Goal: Information Seeking & Learning: Understand process/instructions

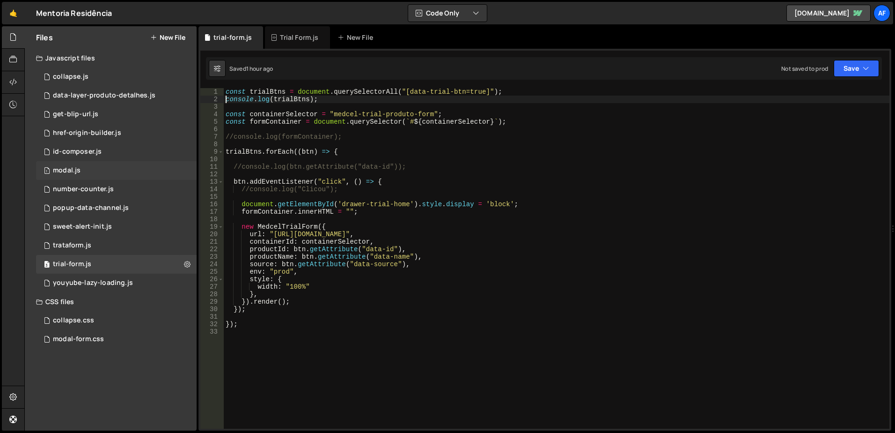
scroll to position [0, 6]
drag, startPoint x: 0, startPoint y: 0, endPoint x: 91, endPoint y: 171, distance: 193.5
click at [91, 171] on div "1 modal.js 0" at bounding box center [116, 170] width 161 height 19
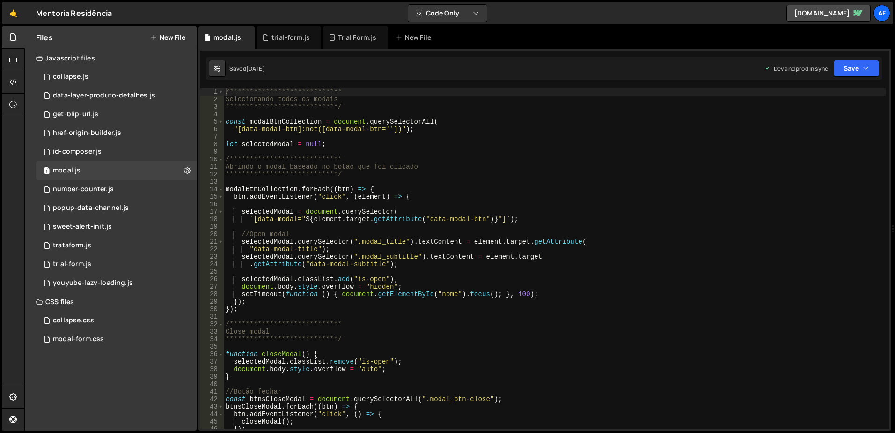
click at [293, 120] on div "**********" at bounding box center [555, 265] width 662 height 355
type textarea ""[data-modal-btn]:not([data-modal-btn=''])");"
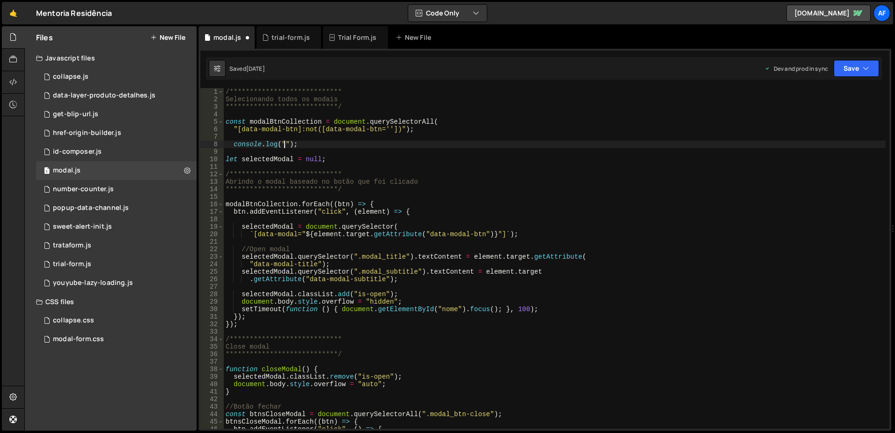
paste textarea "modalBtnCollection"
type textarea "console.log("modalBtnCollection: ", modalBtnCollection);"
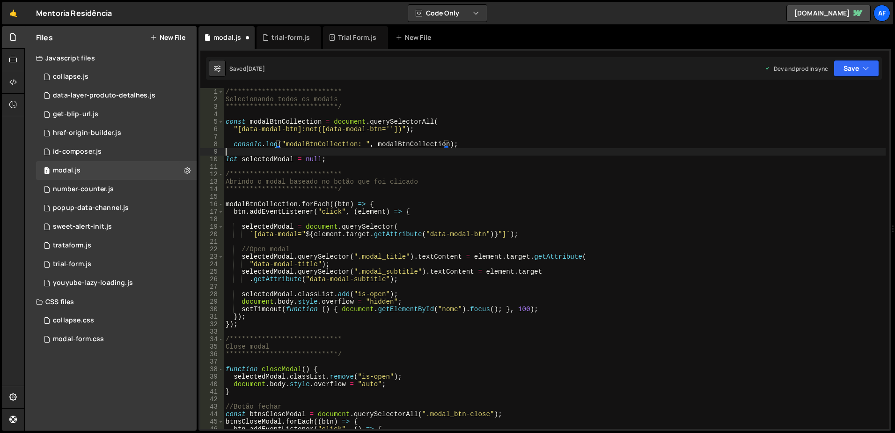
type textarea "let selectedModal = null;"
type textarea "**********"
type textarea "btn.addEventListener("click", (element) => {"
type textarea "`[data-modal="${element.target.getAttribute("data-modal-btn")}"]`);"
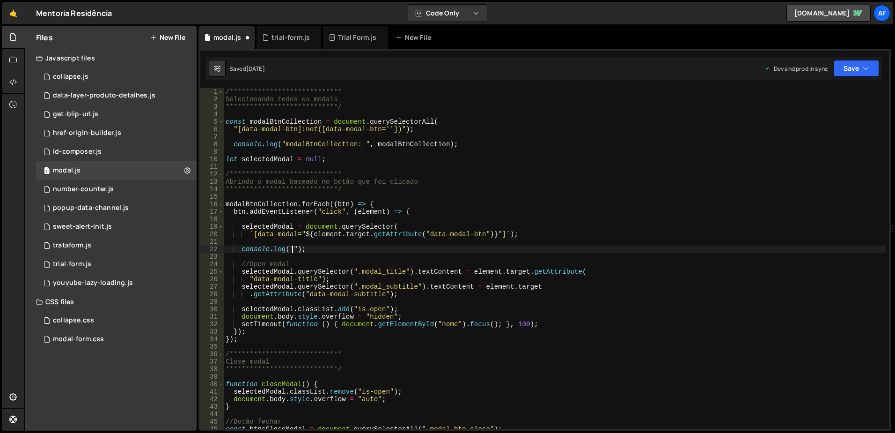
paste textarea "selectedModal"
click at [322, 235] on div "**********" at bounding box center [555, 265] width 662 height 355
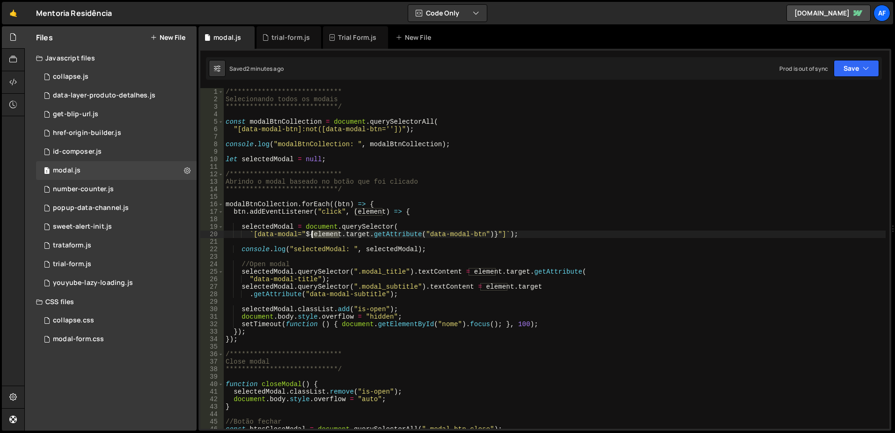
click at [322, 235] on div "**********" at bounding box center [555, 265] width 662 height 355
click at [317, 251] on div "**********" at bounding box center [555, 265] width 662 height 355
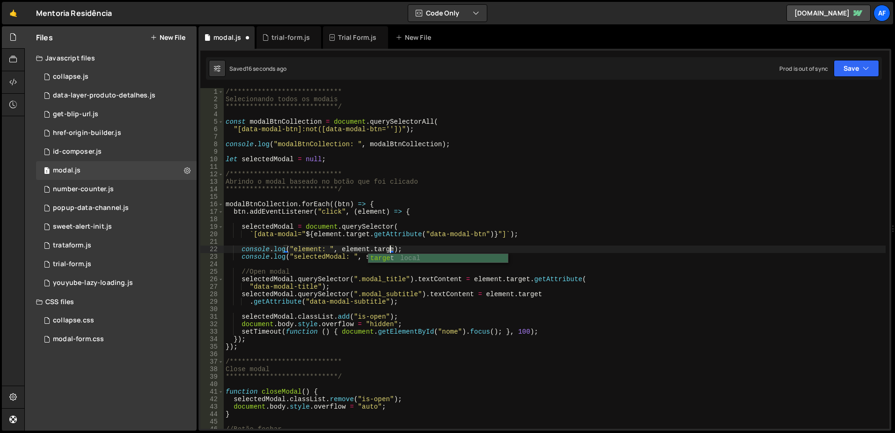
scroll to position [0, 12]
type textarea "console.log("element: ", [DOMAIN_NAME]);"
click at [421, 251] on div "**********" at bounding box center [555, 265] width 662 height 355
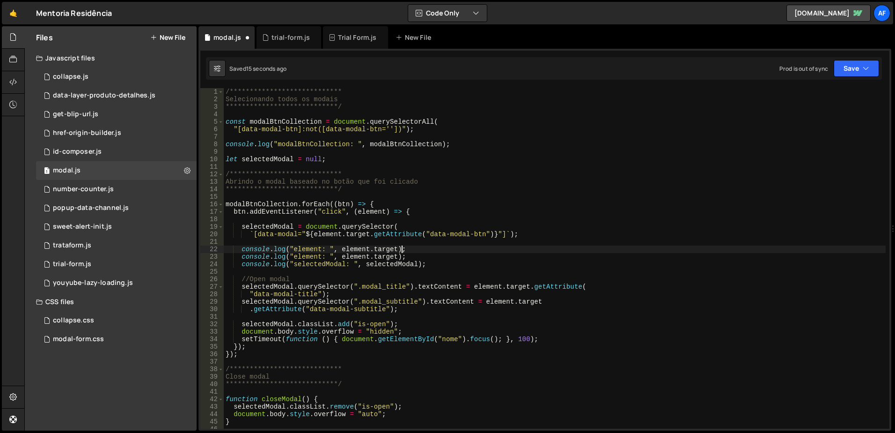
scroll to position [0, 0]
type textarea "`[data-modal="${element.target.getAttribute("data-modal-btn")}"]`);"
type textarea "console.log("element: ", element.target.getAttribute("data-modal-btn"));"
click at [299, 150] on div "**********" at bounding box center [555, 265] width 662 height 355
click at [99, 250] on div "3 trataform.js 0" at bounding box center [116, 245] width 161 height 19
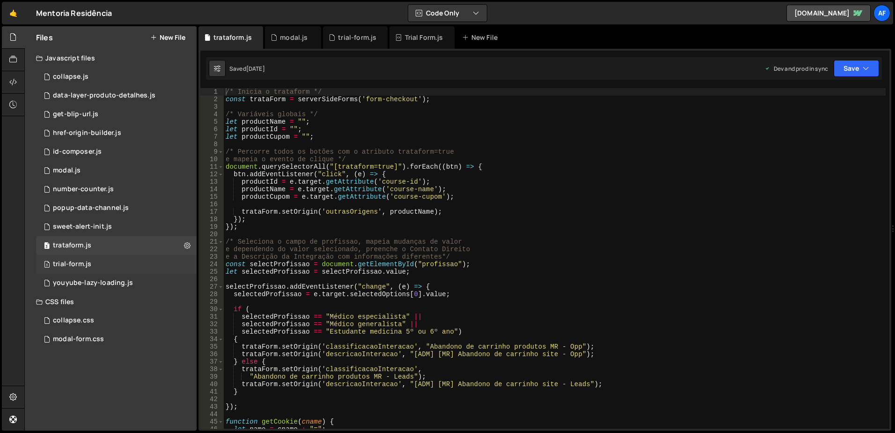
click at [80, 257] on div "3 trial-form.js 0" at bounding box center [116, 264] width 161 height 19
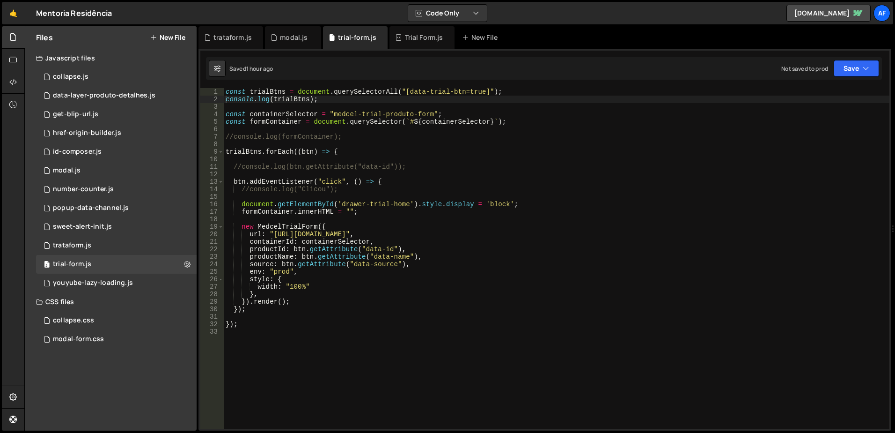
click at [335, 245] on div "const trialBtns = document . querySelectorAll ( "[data-trial-btn=true]" ) ; con…" at bounding box center [557, 265] width 666 height 355
click at [342, 112] on div "const trialBtns = document . querySelectorAll ( "[data-trial-btn=true]" ) ; con…" at bounding box center [557, 265] width 666 height 355
click at [341, 112] on div "const trialBtns = document . querySelectorAll ( "[data-trial-btn=true]" ) ; con…" at bounding box center [557, 265] width 666 height 355
click at [345, 113] on div "const trialBtns = document . querySelectorAll ( "[data-trial-btn=true]" ) ; con…" at bounding box center [557, 258] width 666 height 340
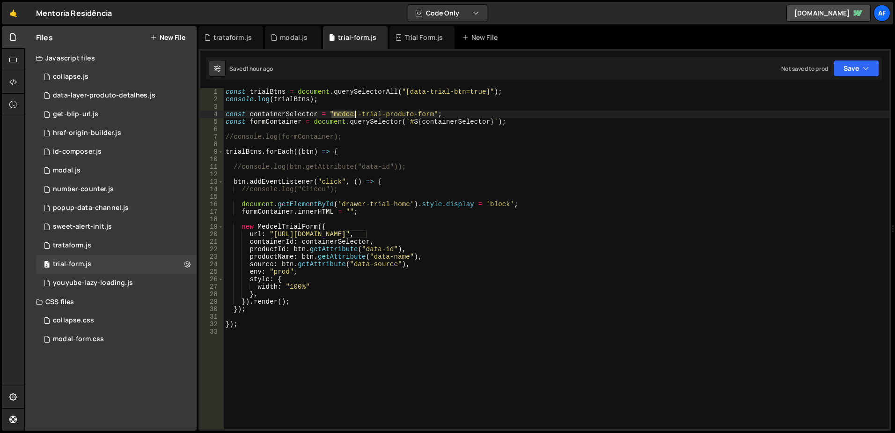
click at [346, 113] on div "const trialBtns = document . querySelectorAll ( "[data-trial-btn=true]" ) ; con…" at bounding box center [557, 265] width 666 height 355
type textarea "//const formContainer = document.querySelector(`#${containerSelector}`);"
type textarea "//console.log(formContainer);"
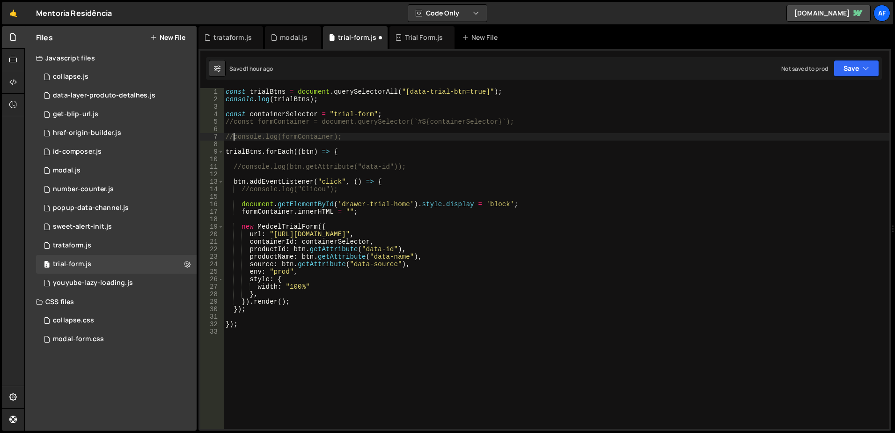
type textarea "trialBtns.forEach((btn) => {"
type textarea "//console.log(btn.getAttribute("data-id"));"
type textarea "//console.log("Clicou");"
click at [405, 42] on div "Trial Form.js" at bounding box center [424, 37] width 38 height 9
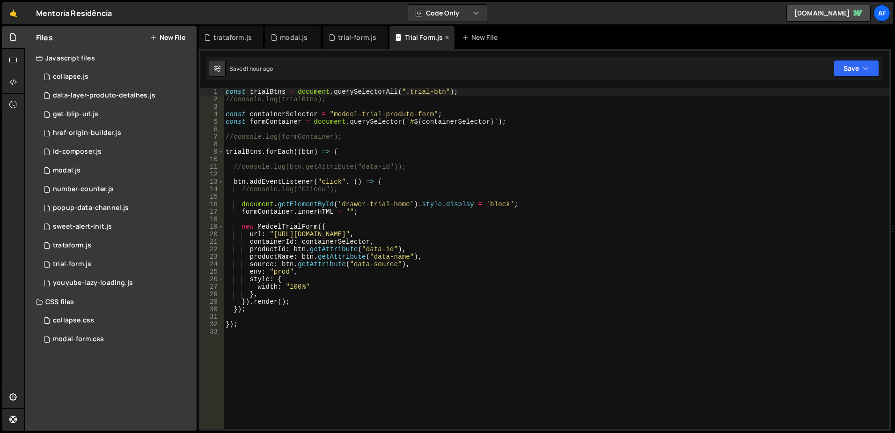
click at [447, 36] on icon at bounding box center [447, 37] width 7 height 9
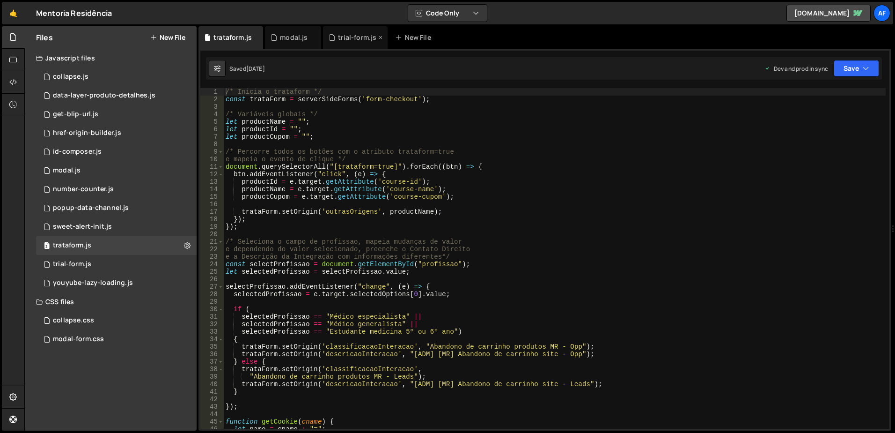
click at [357, 39] on div "trial-form.js" at bounding box center [357, 37] width 38 height 9
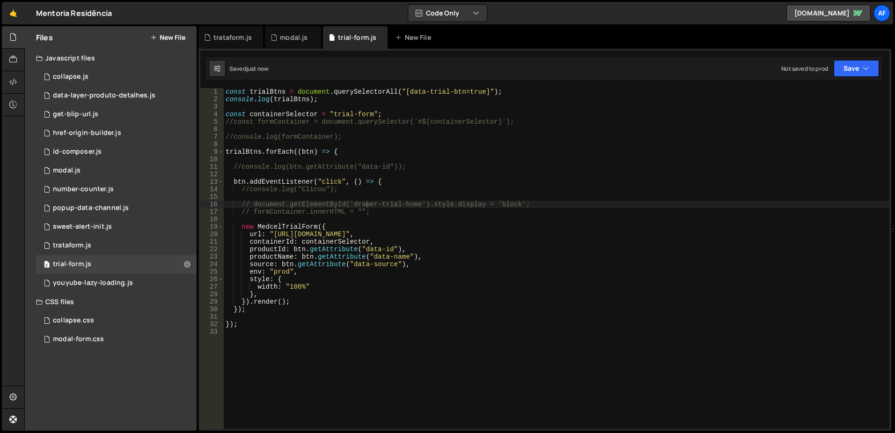
click at [414, 178] on div "const trialBtns = document . querySelectorAll ( "[data-trial-btn=true]" ) ; con…" at bounding box center [557, 265] width 666 height 355
click at [413, 263] on div "const trialBtns = document . querySelectorAll ( "[data-trial-btn=true]" ) ; con…" at bounding box center [557, 265] width 666 height 355
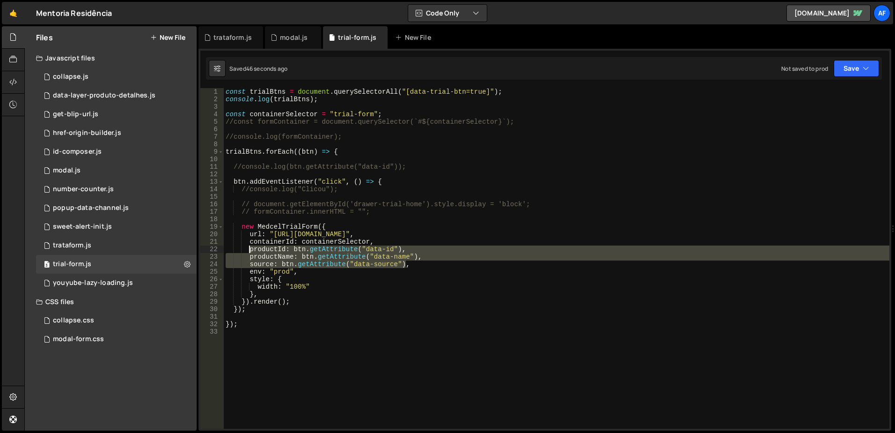
drag, startPoint x: 416, startPoint y: 265, endPoint x: 250, endPoint y: 248, distance: 167.2
click at [250, 248] on div "const trialBtns = document . querySelectorAll ( "[data-trial-btn=true]" ) ; con…" at bounding box center [557, 265] width 666 height 355
click at [272, 101] on div "const trialBtns = document . querySelectorAll ( "[data-trial-btn=true]" ) ; con…" at bounding box center [557, 265] width 666 height 355
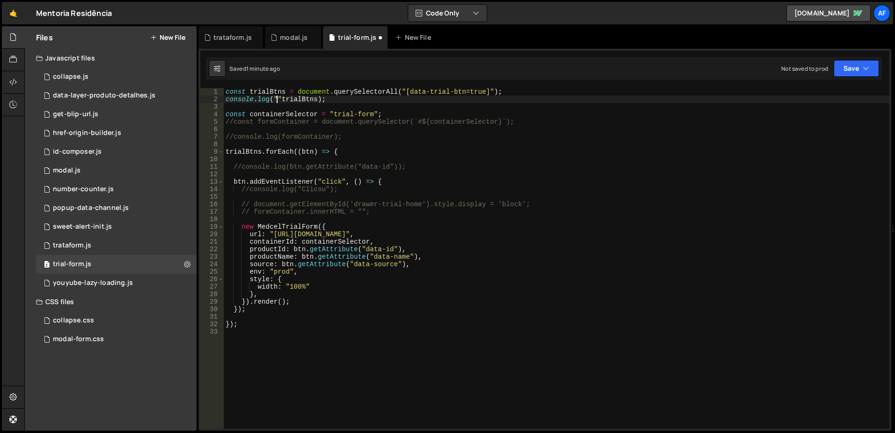
paste textarea "trialBtns"
click at [465, 92] on div "const trialBtns = document . querySelectorAll ( "[data-trial-btn=true]" ) ; con…" at bounding box center [557, 265] width 666 height 355
click at [415, 90] on div "const trialBtns = document . querySelectorAll ( "[data-trial-btn='true']" ) ; c…" at bounding box center [557, 265] width 666 height 355
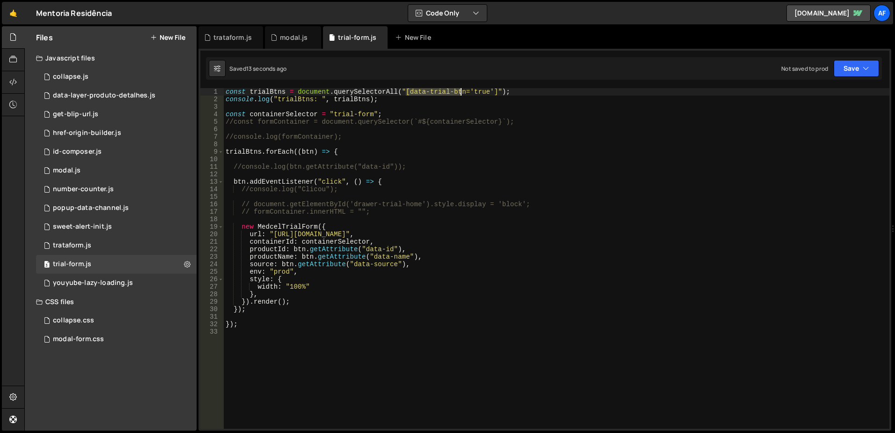
drag, startPoint x: 415, startPoint y: 90, endPoint x: 453, endPoint y: 89, distance: 37.9
click at [453, 89] on div "const trialBtns = document . querySelectorAll ( "[data-trial-btn='true']" ) ; c…" at bounding box center [557, 265] width 666 height 355
click at [421, 95] on div "const trialBtns = document . querySelectorAll ( "[data-trial-btn='true']" ) ; c…" at bounding box center [557, 258] width 666 height 340
drag, startPoint x: 421, startPoint y: 95, endPoint x: 454, endPoint y: 93, distance: 32.4
click at [454, 93] on div "const trialBtns = document . querySelectorAll ( "[data-trial-btn='true']" ) ; c…" at bounding box center [557, 265] width 666 height 355
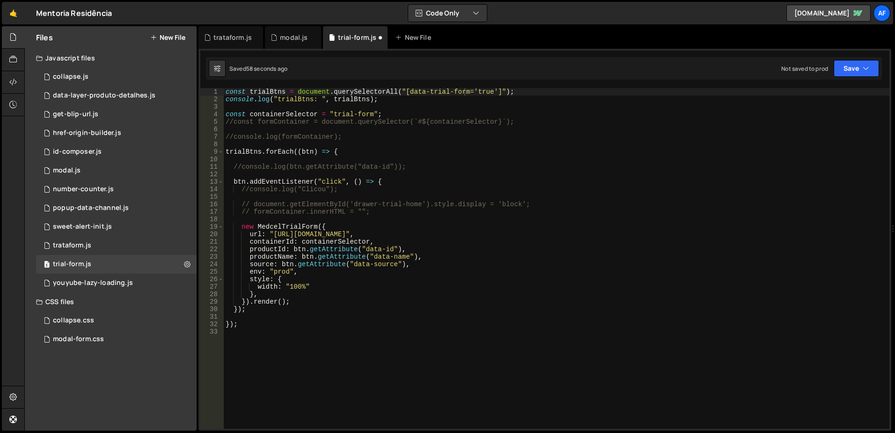
click at [475, 122] on div "const trialBtns = document . querySelectorAll ( "[data-trial-form='true']" ) ; …" at bounding box center [557, 265] width 666 height 355
type textarea "//const formContainer = document.querySelector(`#${containerSelector}`);"
click at [464, 129] on div "const trialBtns = document . querySelectorAll ( "[data-trial-form='true']" ) ; …" at bounding box center [557, 265] width 666 height 355
click at [338, 125] on div "const trialBtns = document . querySelectorAll ( "[data-trial-form='true']" ) ; …" at bounding box center [557, 265] width 666 height 355
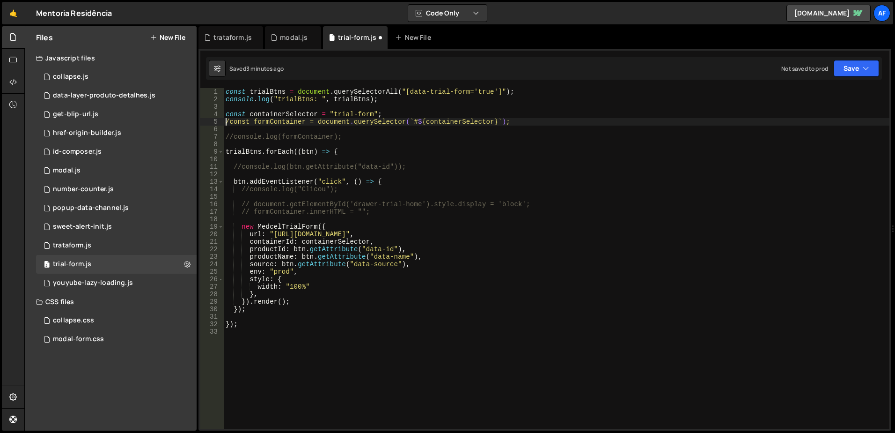
type textarea "const formContainer = document.querySelector(`#${containerSelector}`);"
type textarea "//console.log(formContainer);"
type textarea "trialBtns.forEach((btn) => {"
type textarea "//console.log(btn.getAttribute("data-id"));"
type textarea "//console.log("Clicou");"
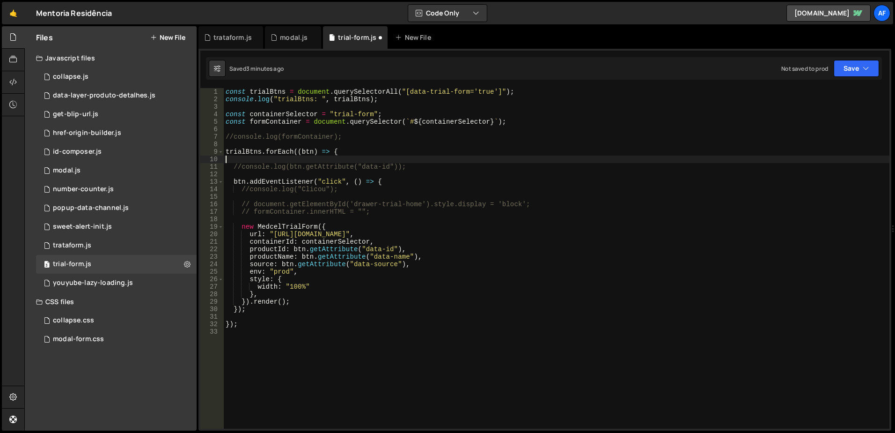
type textarea "// formContainer.innerHTML = "";"
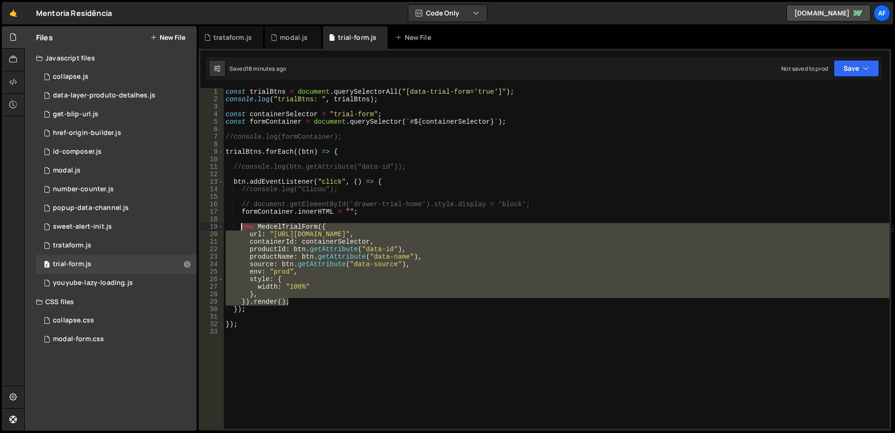
drag, startPoint x: 309, startPoint y: 300, endPoint x: 243, endPoint y: 229, distance: 96.8
click at [243, 229] on div "const trialBtns = document . querySelectorAll ( "[data-trial-form='true']" ) ; …" at bounding box center [557, 265] width 666 height 355
paste textarea "}).render();"
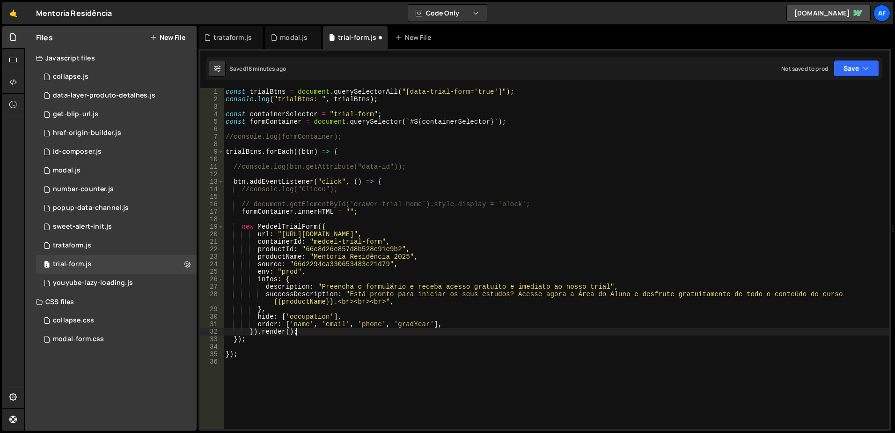
type textarea "}).render();"
click at [467, 222] on div "const trialBtns = document . querySelectorAll ( "[data-trial-form='true']" ) ; …" at bounding box center [557, 265] width 666 height 355
click at [327, 241] on div "const trialBtns = document . querySelectorAll ( "[data-trial-form='true']" ) ; …" at bounding box center [557, 265] width 666 height 355
click at [280, 118] on div "const trialBtns = document . querySelectorAll ( "[data-trial-form='true']" ) ; …" at bounding box center [557, 265] width 666 height 355
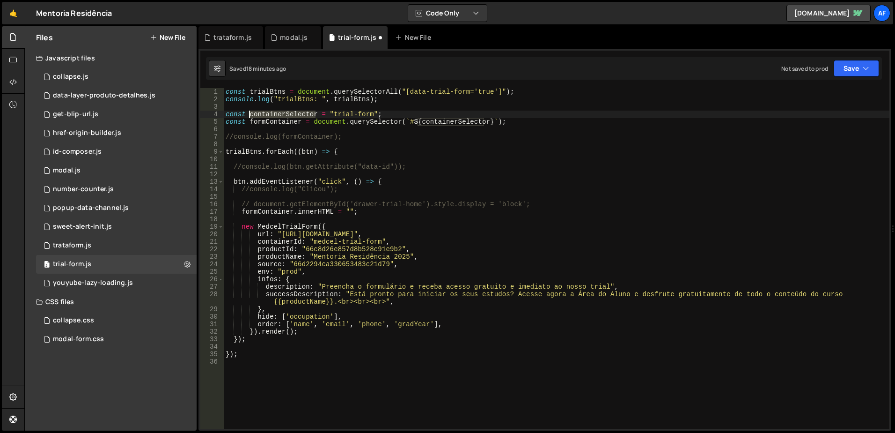
click at [280, 118] on div "const trialBtns = document . querySelectorAll ( "[data-trial-form='true']" ) ; …" at bounding box center [557, 265] width 666 height 355
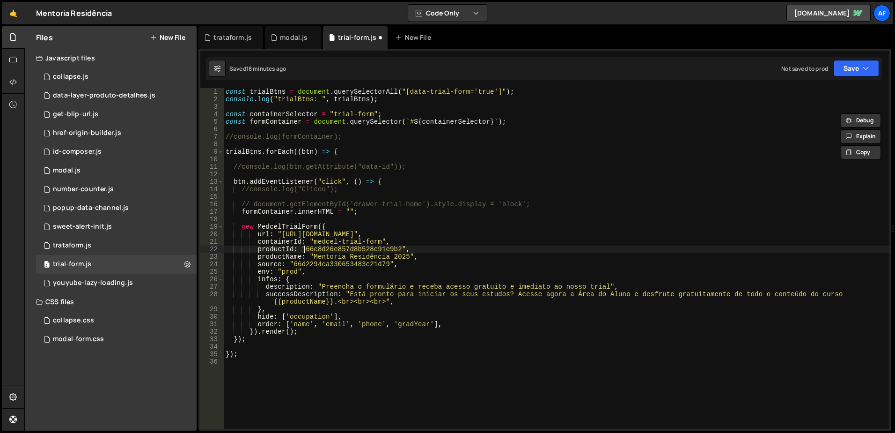
click at [306, 246] on div "const trialBtns = document . querySelectorAll ( "[data-trial-form='true']" ) ; …" at bounding box center [557, 265] width 666 height 355
paste textarea "containerSelector"
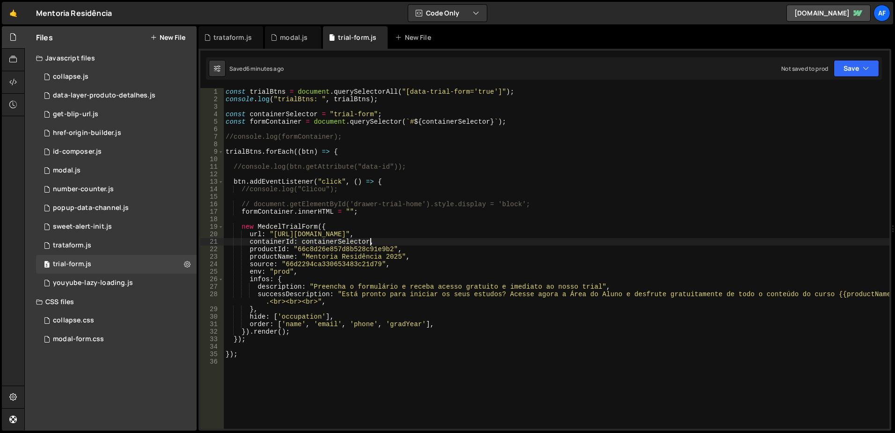
click at [271, 309] on div "const trialBtns = document . querySelectorAll ( "[data-trial-form='true']" ) ; …" at bounding box center [557, 265] width 666 height 355
type textarea "},"
paste textarea "}"
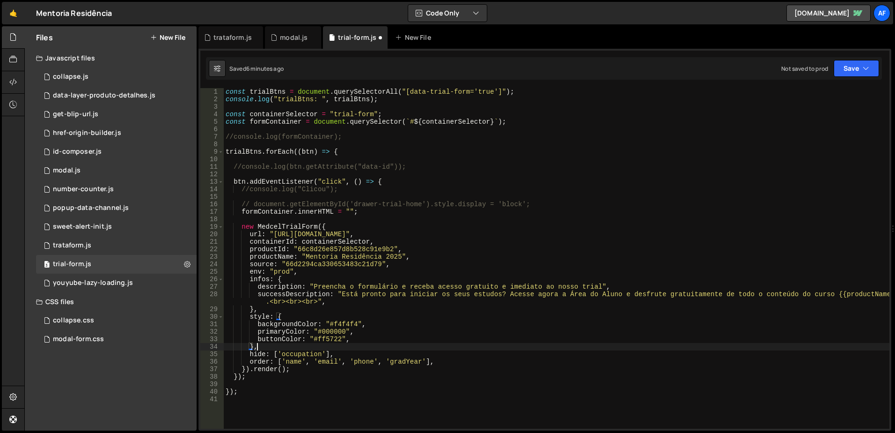
scroll to position [0, 1]
click at [320, 338] on div "const trialBtns = document . querySelectorAll ( "[data-trial-form='true']" ) ; …" at bounding box center [557, 265] width 666 height 355
paste textarea "319"
type textarea "buttonColor: "#ff5319","
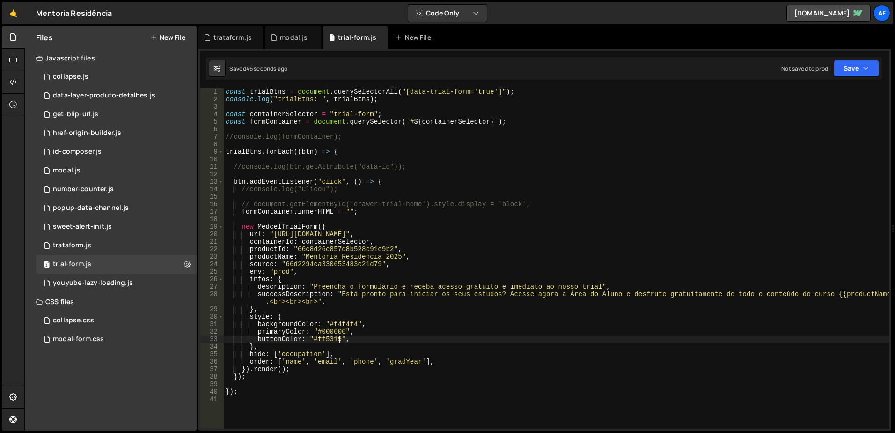
click at [177, 32] on div "Files New File" at bounding box center [111, 37] width 172 height 22
click at [171, 35] on button "New File" at bounding box center [167, 37] width 35 height 7
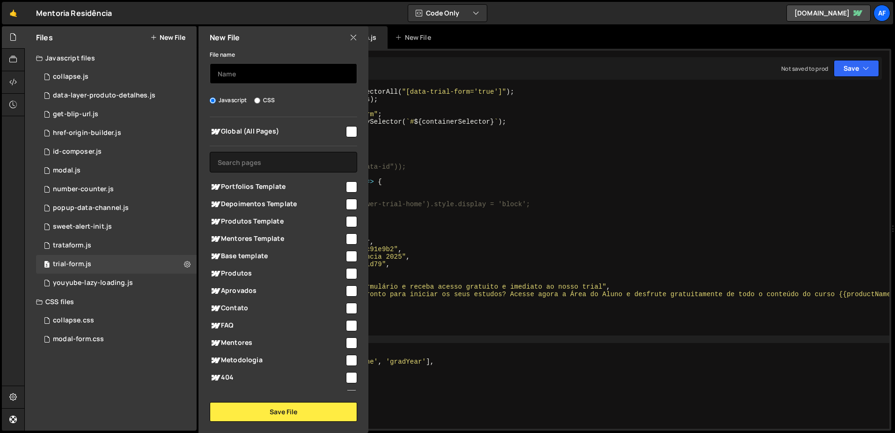
click at [262, 74] on input "text" at bounding box center [283, 73] width 147 height 21
type input "trial-form"
click at [257, 100] on input "CSS" at bounding box center [257, 100] width 6 height 6
radio input "true"
click at [346, 217] on input "checkbox" at bounding box center [351, 221] width 11 height 11
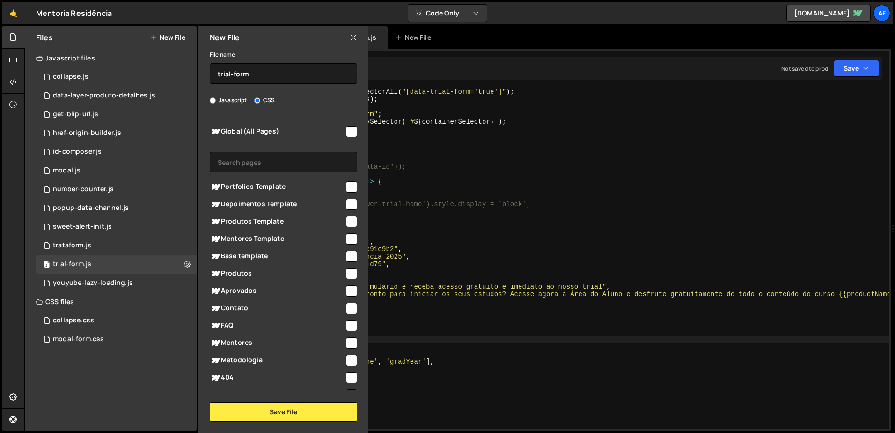
checkbox input "true"
click at [350, 275] on input "checkbox" at bounding box center [351, 273] width 11 height 11
checkbox input "true"
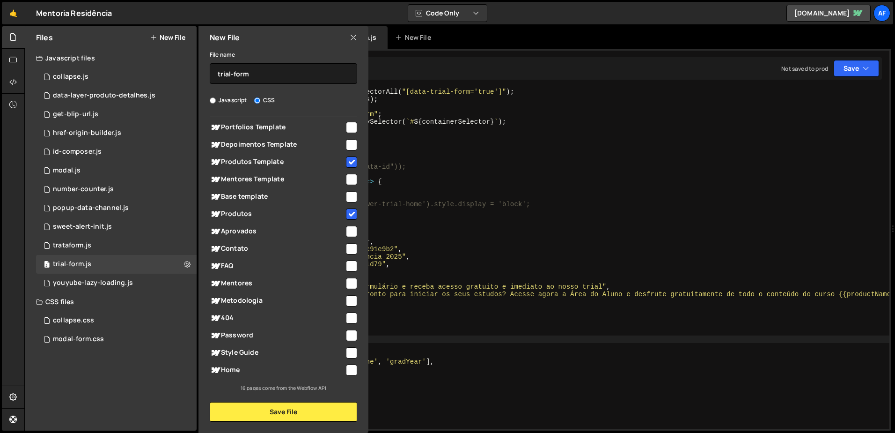
scroll to position [61, 0]
click at [352, 367] on input "checkbox" at bounding box center [351, 367] width 11 height 11
checkbox input "true"
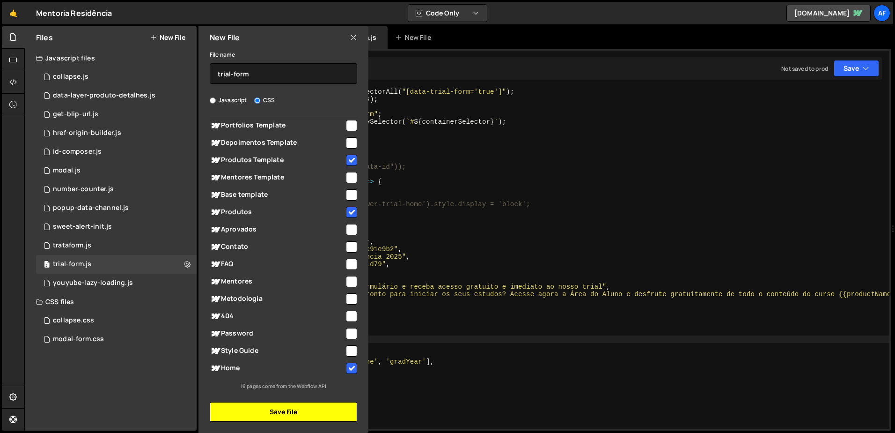
click at [319, 414] on button "Save File" at bounding box center [283, 412] width 147 height 20
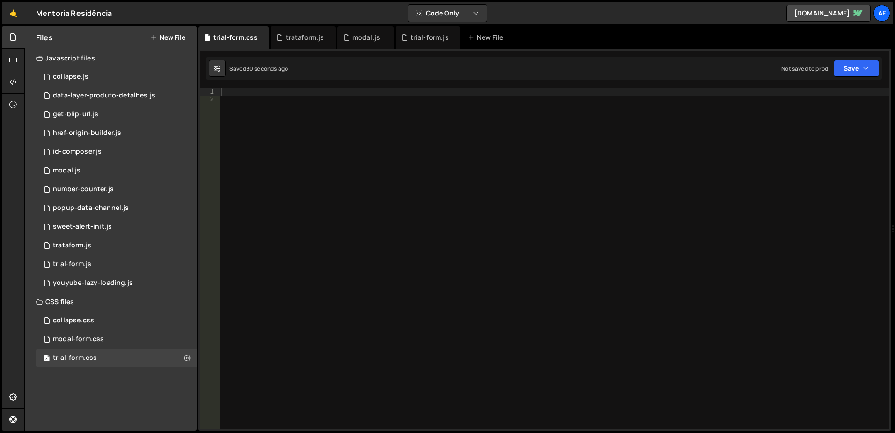
click at [268, 129] on div at bounding box center [555, 265] width 670 height 355
paste textarea "}"
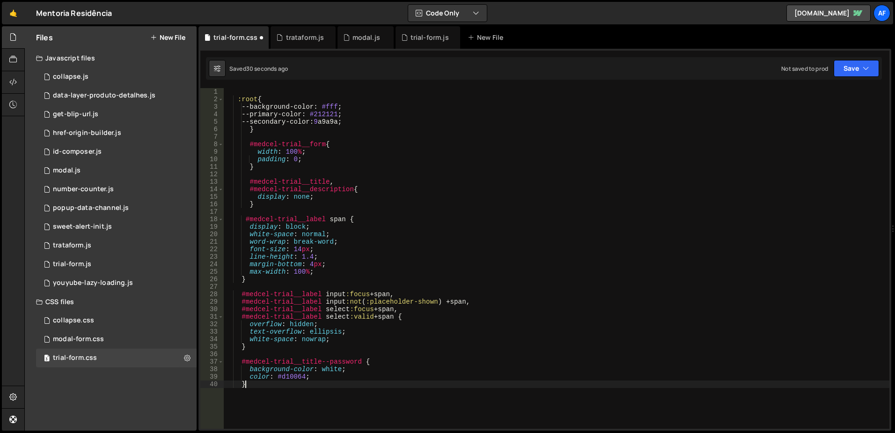
type textarea "}"
click at [391, 175] on div ":root { --background-color : #fff ; --primary-color : #212121 ; --secondary-col…" at bounding box center [557, 265] width 666 height 355
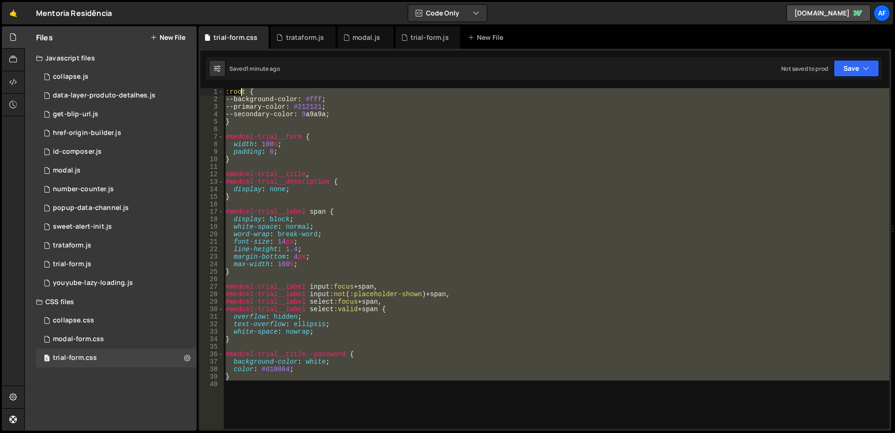
drag, startPoint x: 276, startPoint y: 407, endPoint x: 203, endPoint y: 59, distance: 355.9
click at [203, 59] on div "1 Type cmd + s to save your Javascript file. הההההההההההההההההההההההההההההההההה…" at bounding box center [545, 240] width 693 height 382
type textarea ":root { --background-color: #fff;"
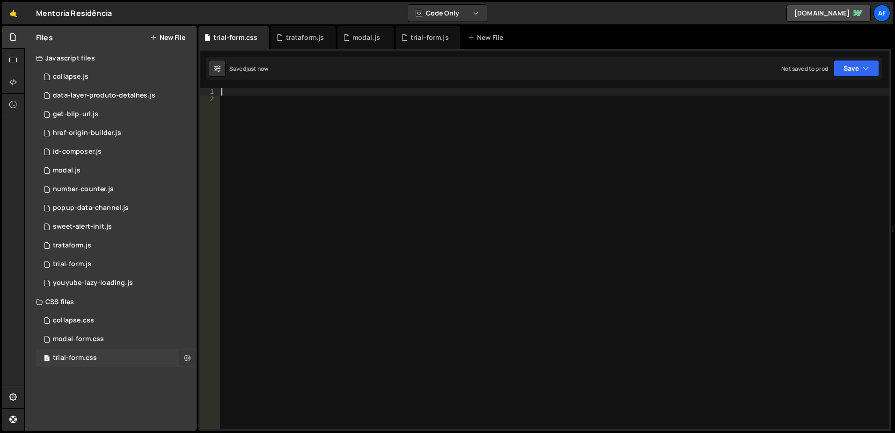
click at [189, 355] on icon at bounding box center [187, 357] width 7 height 9
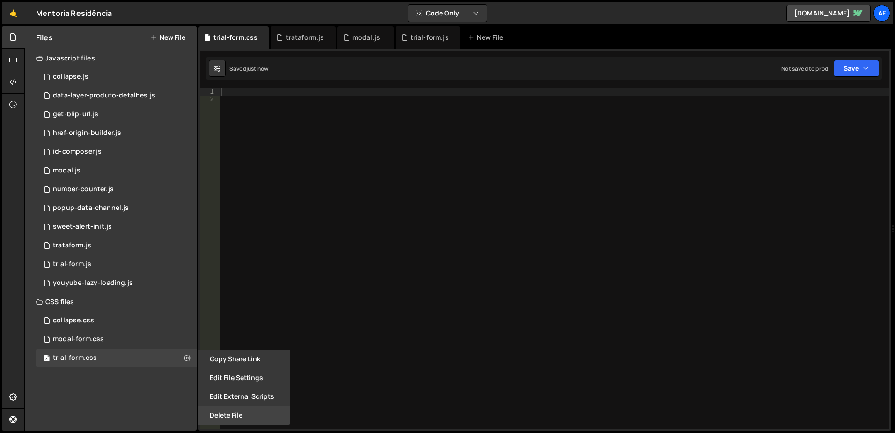
click at [242, 411] on button "Delete File" at bounding box center [245, 414] width 92 height 19
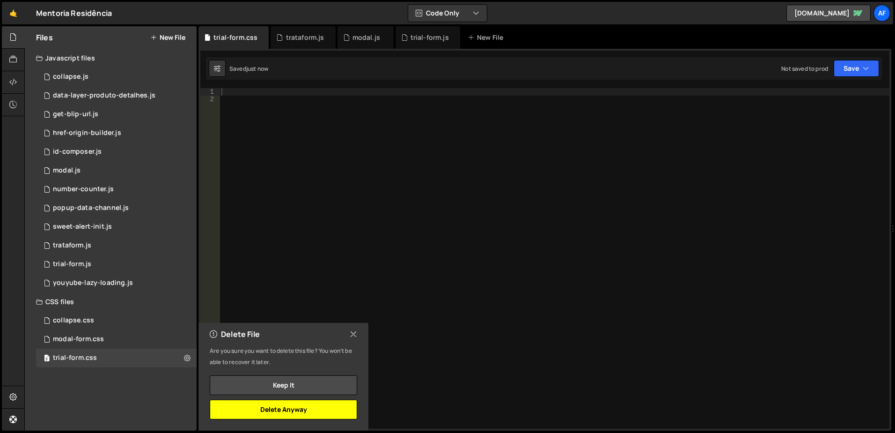
click at [269, 413] on button "Delete Anyway" at bounding box center [283, 409] width 147 height 20
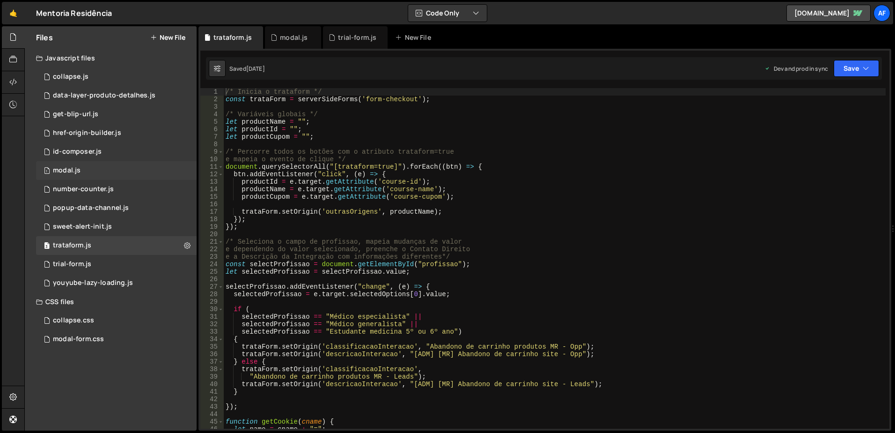
click at [84, 175] on div "1 modal.js 0" at bounding box center [116, 170] width 161 height 19
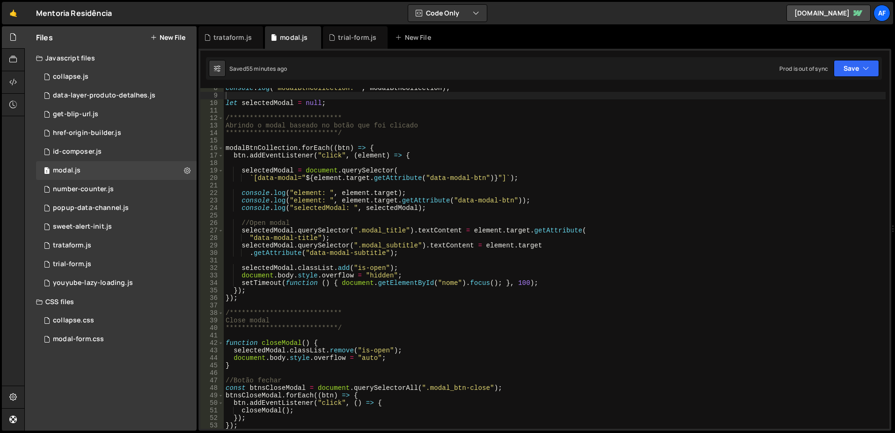
scroll to position [56, 0]
type textarea ""data-modal-title");"
click at [347, 238] on div "**********" at bounding box center [555, 261] width 662 height 355
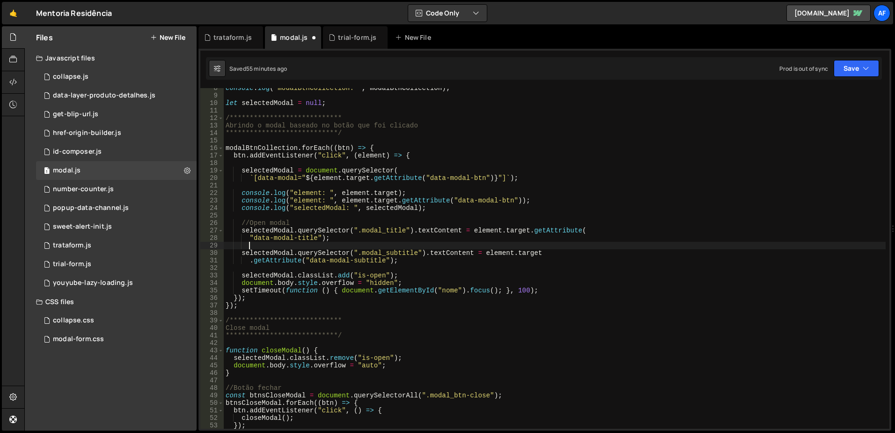
scroll to position [0, 1]
type textarea "//Open modal"
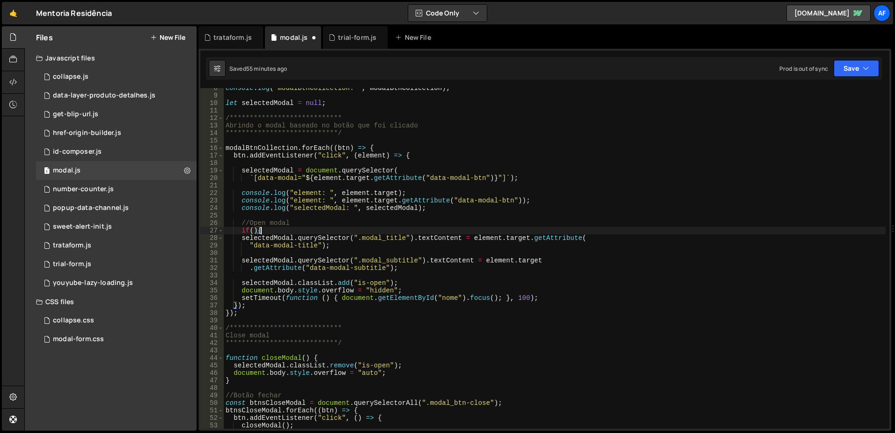
type textarea "if(){}"
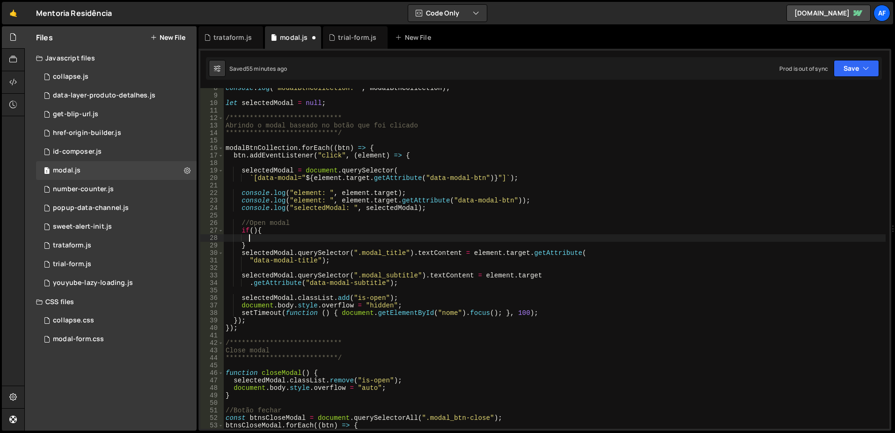
scroll to position [0, 1]
paste textarea ""data-modal-title")"
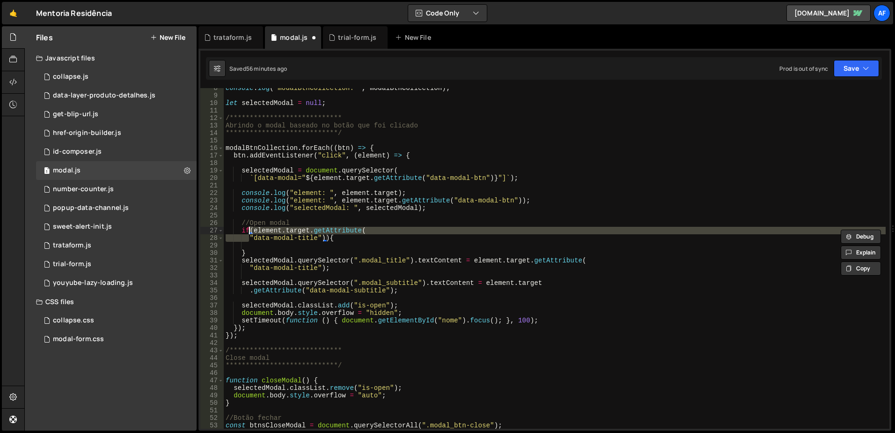
type textarea "if(element.target.getAttribute("data-modal-title")){"
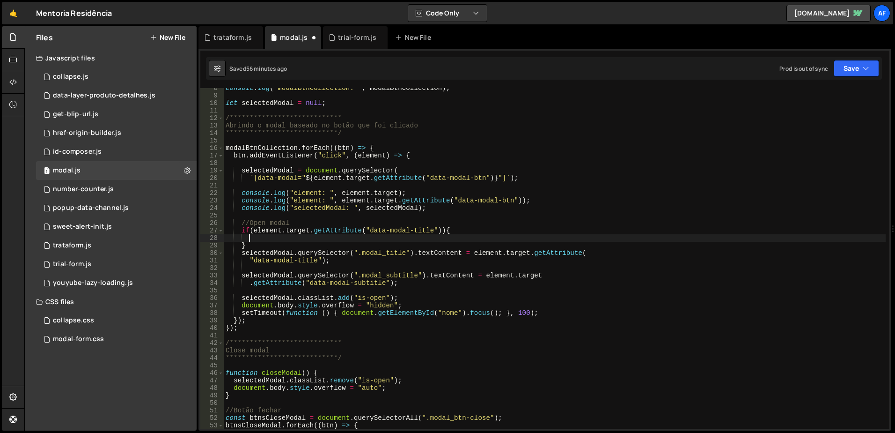
scroll to position [0, 1]
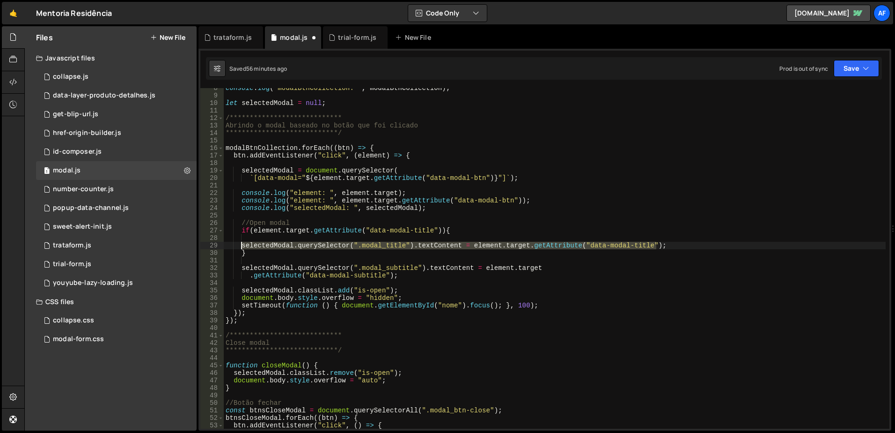
type textarea "selectedModal.querySelector(".modal_title").textContent = element.target.getAtt…"
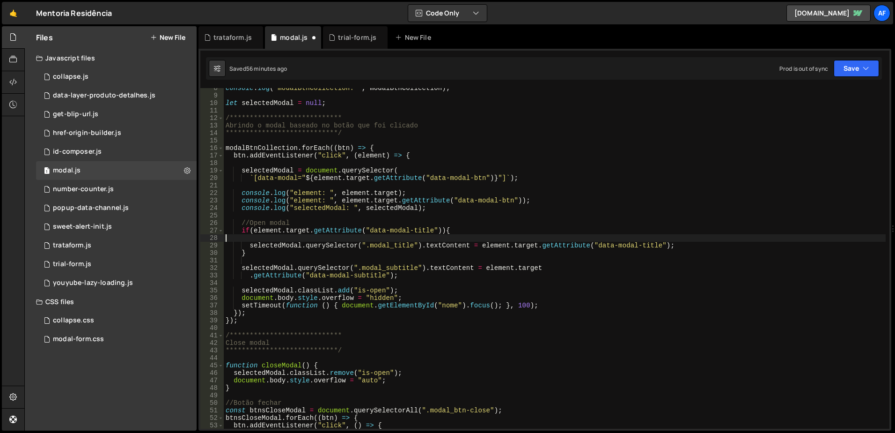
scroll to position [0, 0]
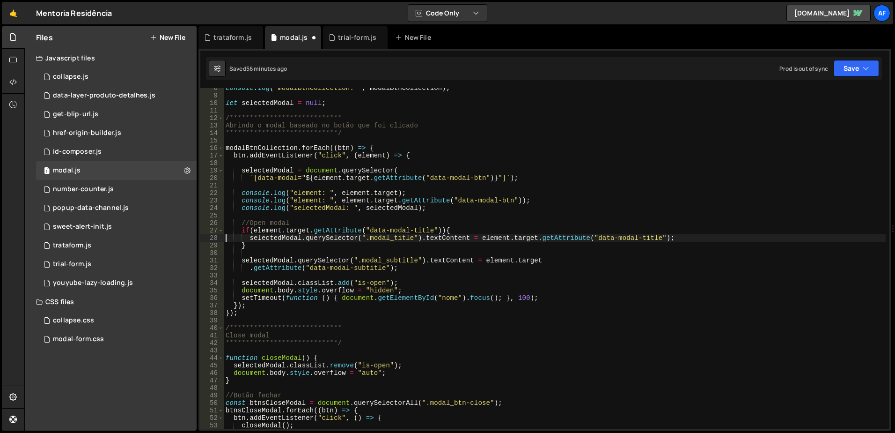
type textarea "}"
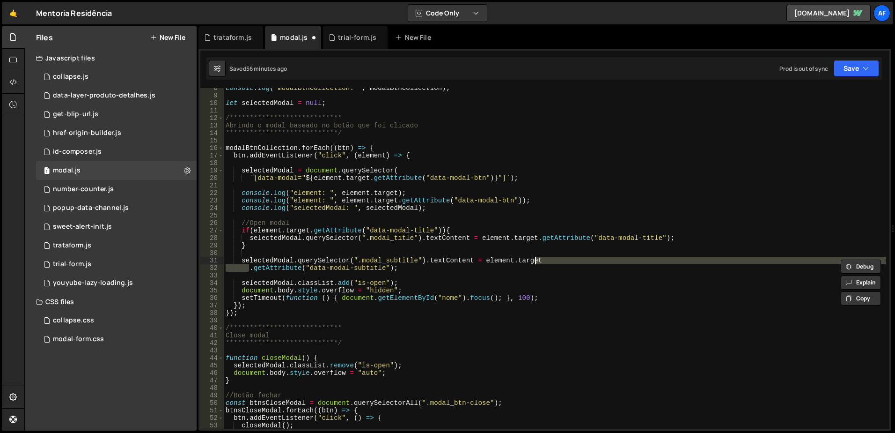
type textarea "selectedModal.querySelector(".modal_subtitle").textContent = element.target.get…"
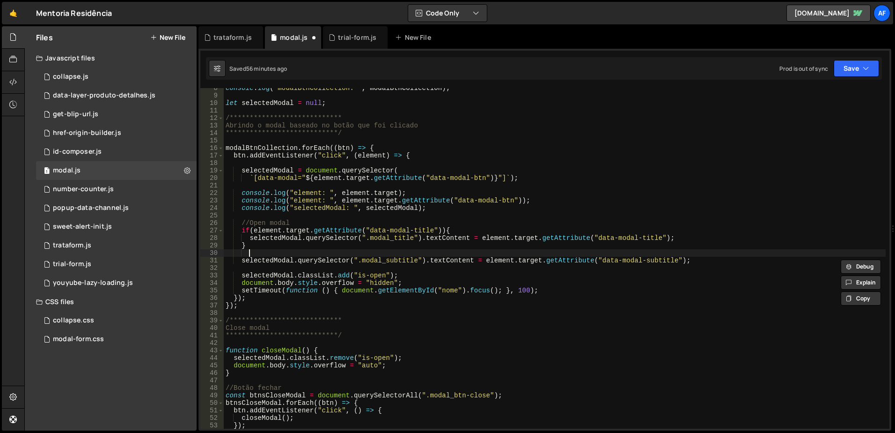
type textarea "}"
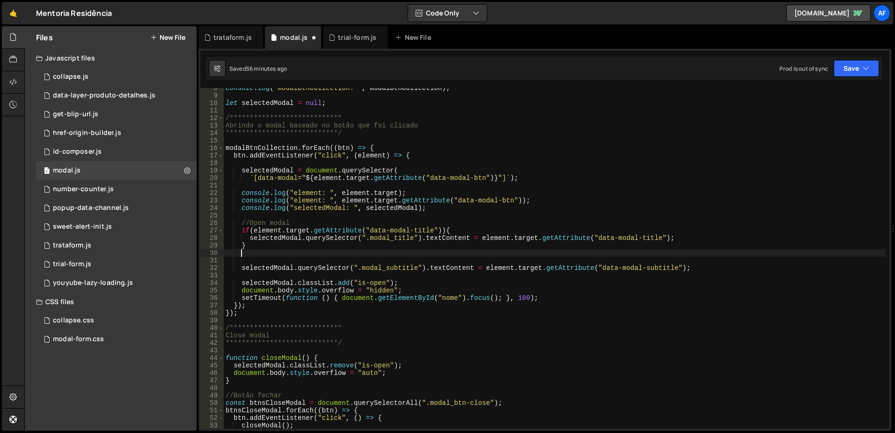
scroll to position [0, 0]
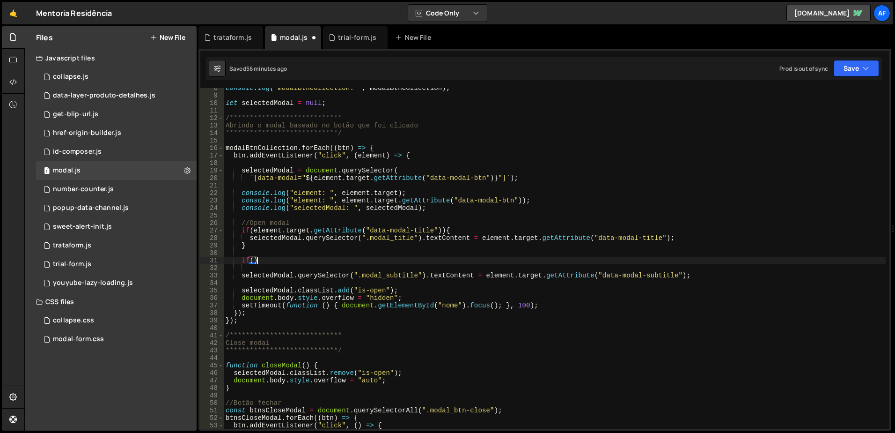
type textarea "if(){}"
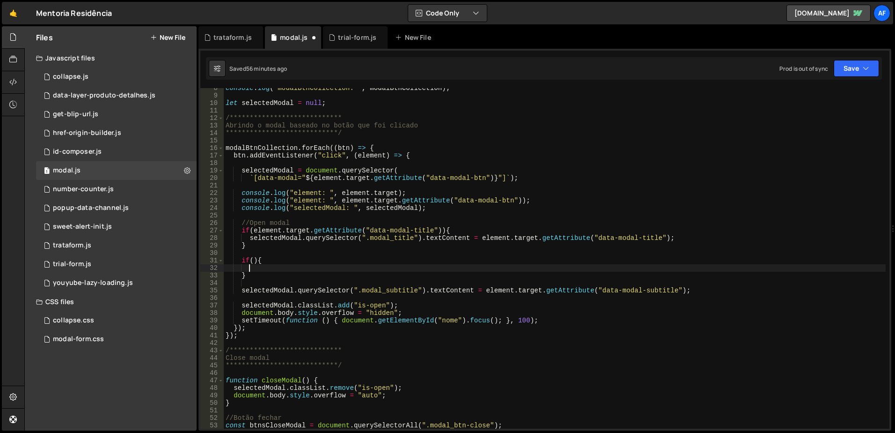
scroll to position [0, 1]
paste textarea "element.target.getAttribute("data-modal-subtitle")"
type textarea "if(element.target.getAttribute("data-modal-subtitle")){"
type textarea "}"
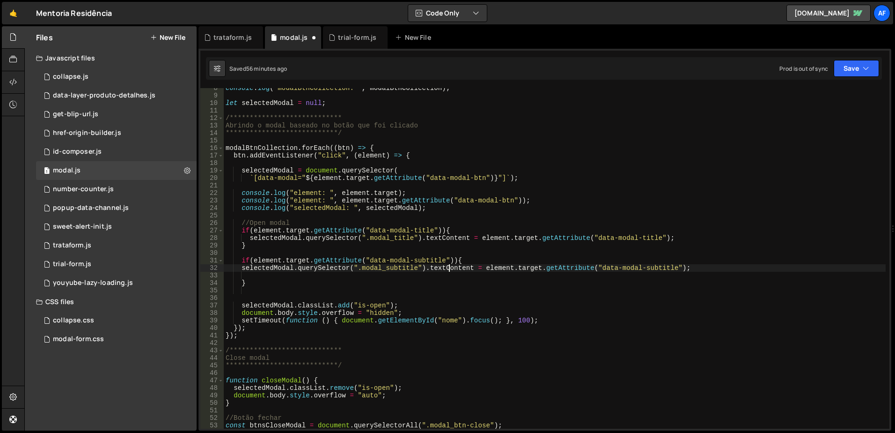
type textarea "selectedModal.querySelector(".modal_subtitle").textContent = element.target.get…"
type textarea "}"
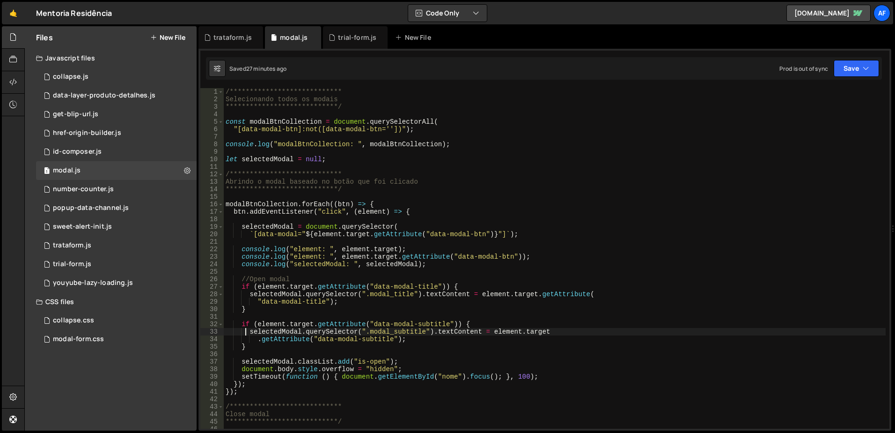
click at [446, 265] on div "**********" at bounding box center [555, 265] width 662 height 355
click at [537, 258] on div "**********" at bounding box center [555, 265] width 662 height 355
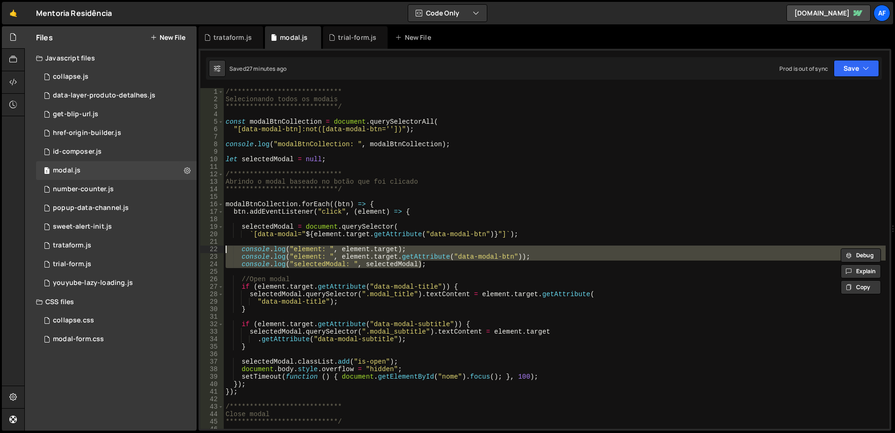
click at [506, 214] on div "**********" at bounding box center [555, 265] width 662 height 355
type textarea "btn.addEventListener("click", (element) => {"
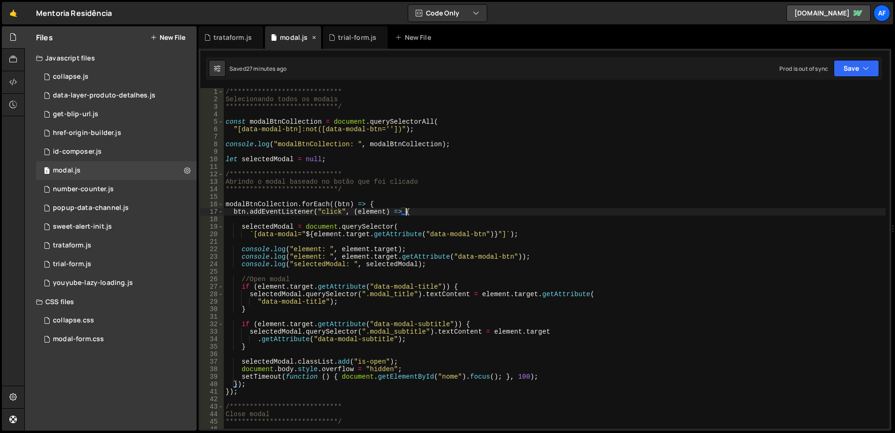
click at [315, 38] on icon at bounding box center [314, 37] width 7 height 9
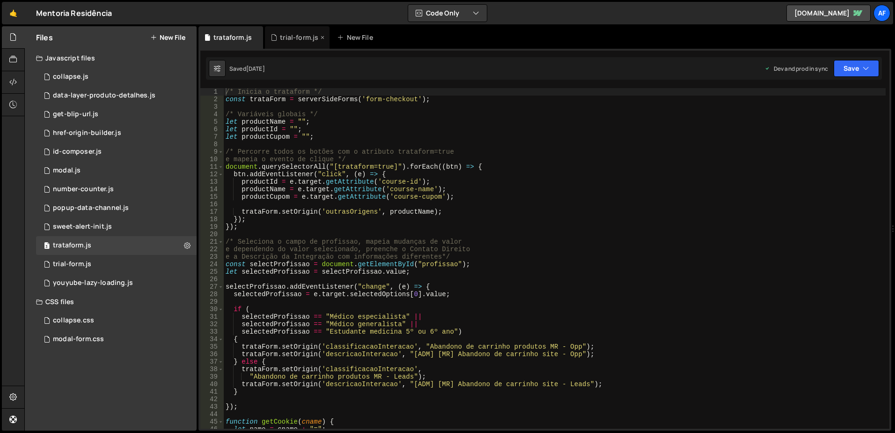
click at [291, 36] on div "trial-form.js" at bounding box center [299, 37] width 38 height 9
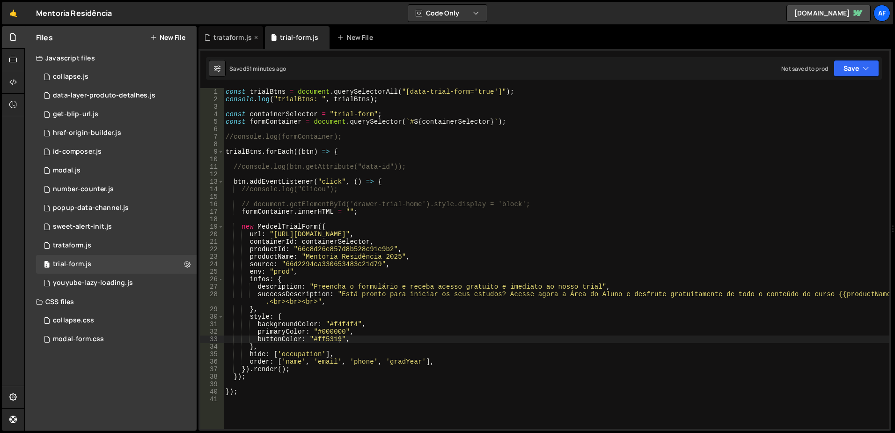
click at [239, 34] on div "trataform.js" at bounding box center [233, 37] width 38 height 9
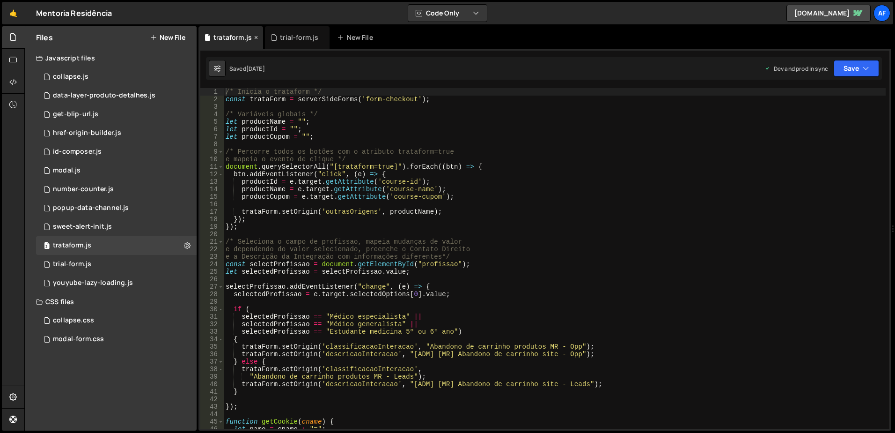
click at [253, 35] on icon at bounding box center [256, 37] width 7 height 9
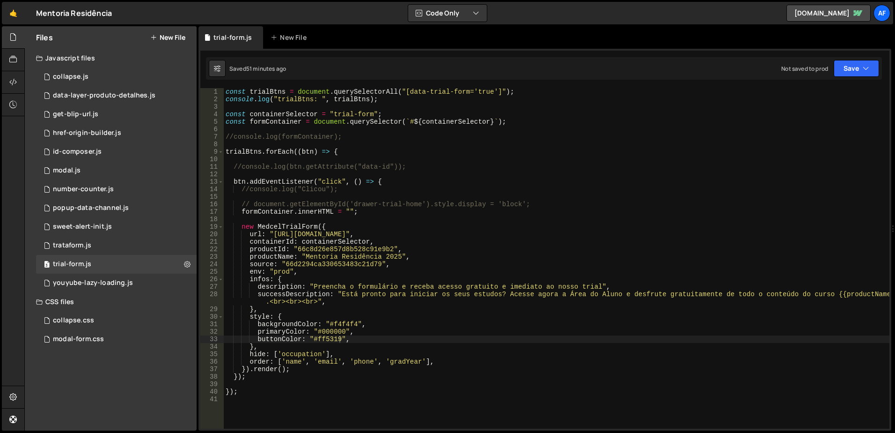
scroll to position [28, 0]
click at [404, 181] on div "const trialBtns = document . querySelectorAll ( "[data-trial-form='true']" ) ; …" at bounding box center [557, 265] width 666 height 355
click at [376, 190] on div "const trialBtns = document . querySelectorAll ( "[data-trial-form='true']" ) ; …" at bounding box center [557, 265] width 666 height 355
type textarea "//console.log("Clicou");"
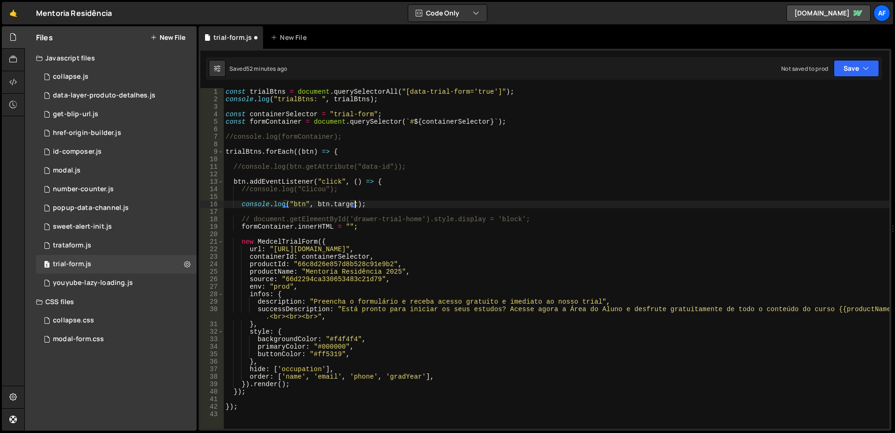
scroll to position [0, 9]
click at [426, 207] on div "const trialBtns = document . querySelectorAll ( "[data-trial-form='true']" ) ; …" at bounding box center [557, 265] width 666 height 355
click at [346, 206] on div "const trialBtns = document . querySelectorAll ( "[data-trial-form='true']" ) ; …" at bounding box center [557, 265] width 666 height 355
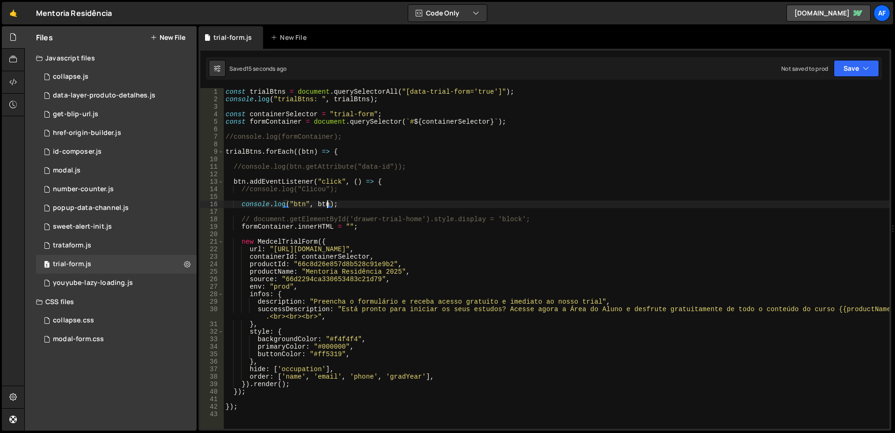
click at [342, 201] on div "const trialBtns = document . querySelectorAll ( "[data-trial-form='true']" ) ; …" at bounding box center [557, 265] width 666 height 355
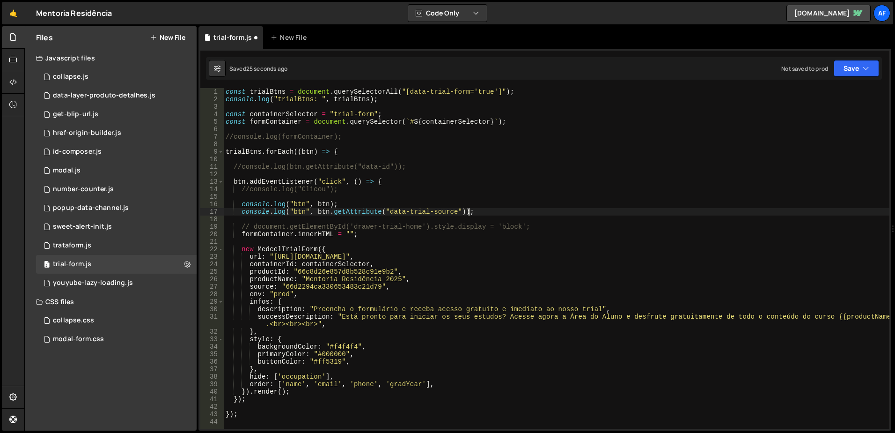
scroll to position [4, 0]
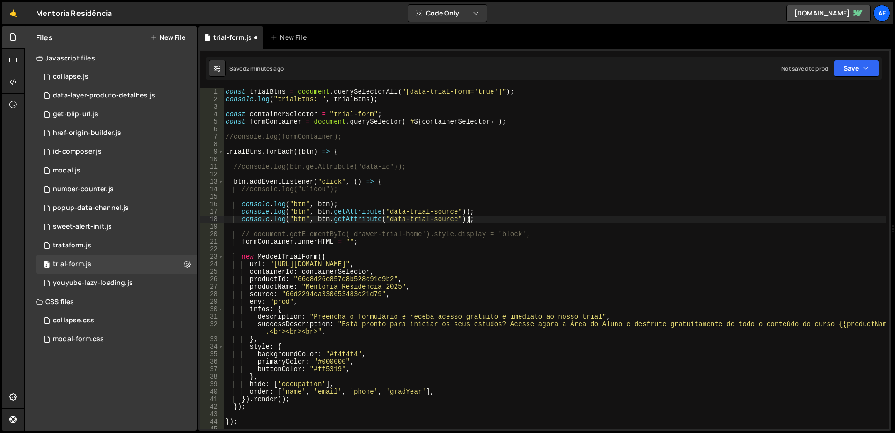
click at [435, 221] on div "const trialBtns = document . querySelectorAll ( "[data-trial-form='true']" ) ; …" at bounding box center [555, 265] width 662 height 355
drag, startPoint x: 435, startPoint y: 221, endPoint x: 395, endPoint y: 220, distance: 39.8
click at [395, 220] on div "const trialBtns = document . querySelectorAll ( "[data-trial-form='true']" ) ; …" at bounding box center [555, 265] width 662 height 355
click at [450, 220] on div "const trialBtns = document . querySelectorAll ( "[data-trial-form='true']" ) ; …" at bounding box center [555, 265] width 662 height 355
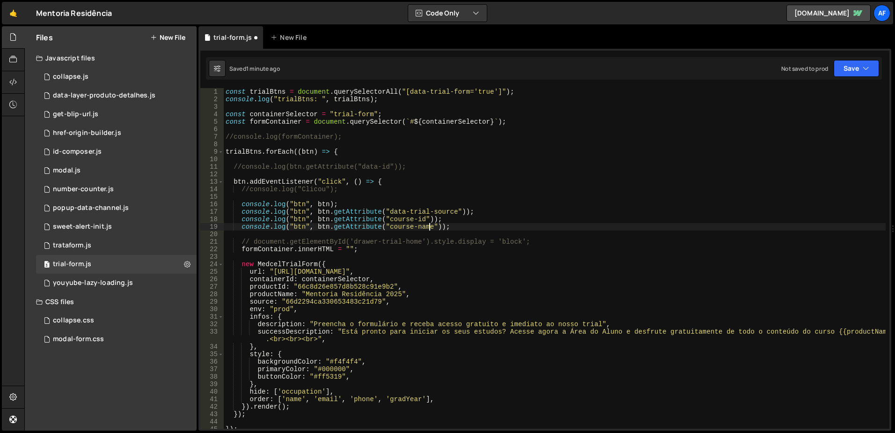
scroll to position [0, 14]
click at [314, 213] on div "const trialBtns = document . querySelectorAll ( "[data-trial-form='true']" ) ; …" at bounding box center [555, 265] width 662 height 355
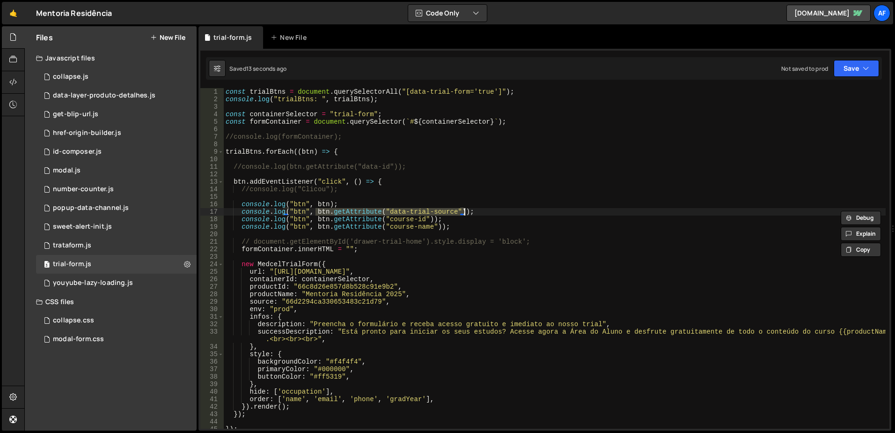
scroll to position [0, 6]
click at [283, 300] on div "const trialBtns = document . querySelectorAll ( "[data-trial-form='true']" ) ; …" at bounding box center [555, 265] width 662 height 355
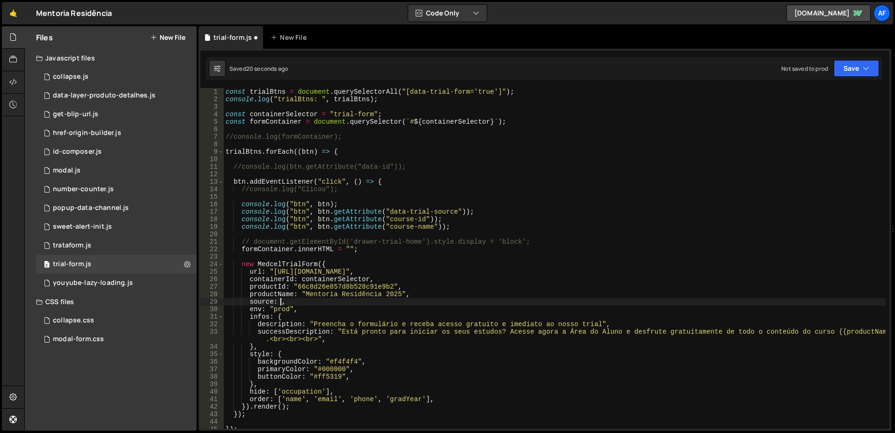
scroll to position [0, 4]
paste textarea "btn.getAttribute("data-trial-source"))"
click at [316, 218] on div "const trialBtns = document . querySelectorAll ( "[data-trial-form='true']" ) ; …" at bounding box center [555, 265] width 662 height 355
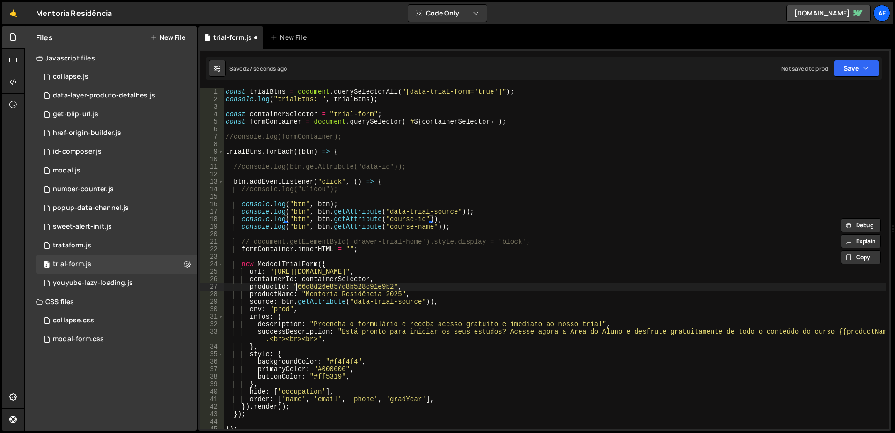
click at [297, 283] on div "const trialBtns = document . querySelectorAll ( "[data-trial-form='true']" ) ; …" at bounding box center [555, 265] width 662 height 355
click at [313, 225] on div "const trialBtns = document . querySelectorAll ( "[data-trial-form='true']" ) ; …" at bounding box center [555, 265] width 662 height 355
click at [299, 294] on div "const trialBtns = document . querySelectorAll ( "[data-trial-form='true']" ) ; …" at bounding box center [555, 265] width 662 height 355
type textarea "productName: btn.getAttribute("course-name")),"
click at [505, 159] on div "const trialBtns = document . querySelectorAll ( "[data-trial-form='true']" ) ; …" at bounding box center [555, 265] width 662 height 355
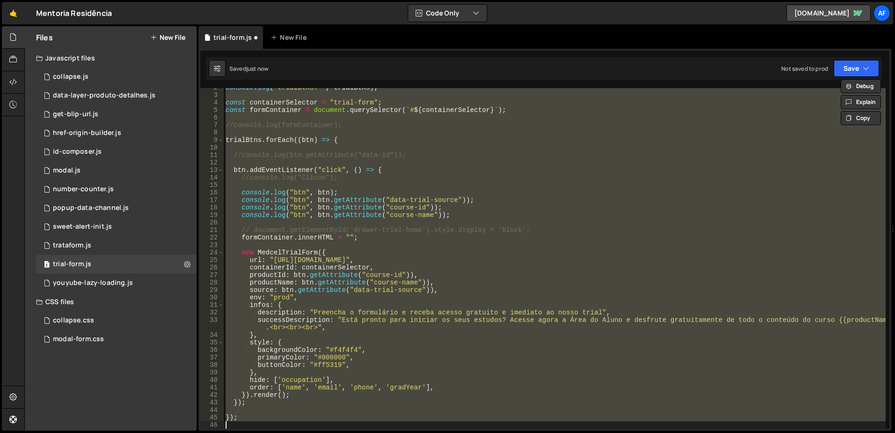
scroll to position [12, 0]
click at [456, 286] on div "console . log ( "trialBtns: " , trialBtns ) ; const containerSelector = "trial-…" at bounding box center [555, 258] width 662 height 340
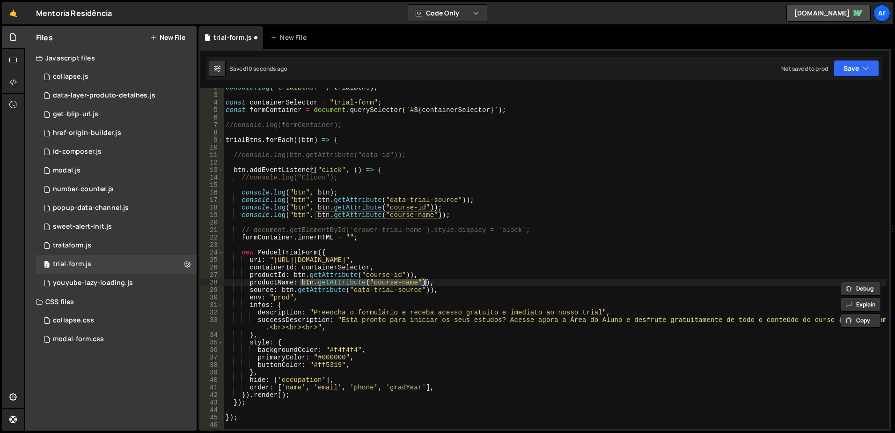
click at [408, 276] on div "console . log ( "trialBtns: " , trialBtns ) ; const containerSelector = "trial-…" at bounding box center [555, 261] width 662 height 355
type textarea "source: btn.getAttribute("data-trial-source"),"
